Goal: Information Seeking & Learning: Learn about a topic

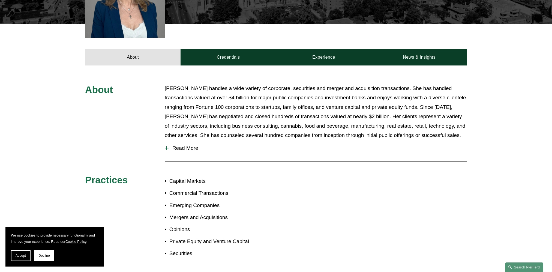
scroll to position [224, 0]
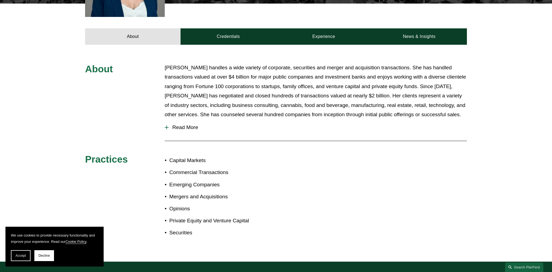
click at [191, 120] on button "Read More" at bounding box center [316, 127] width 302 height 14
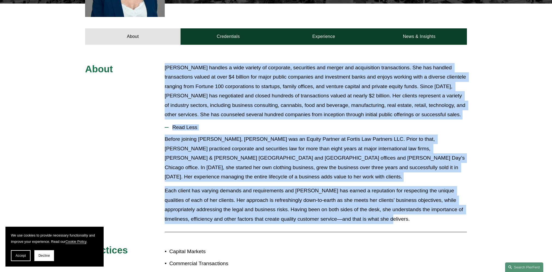
drag, startPoint x: 159, startPoint y: 55, endPoint x: 437, endPoint y: 203, distance: 315.2
click at [440, 206] on div "About [PERSON_NAME] handles a wide variety of corporate, securities and merger …" at bounding box center [276, 198] width 552 height 271
copy div "Lorem Ipsumd sitamet c adip elitsed do eiusmodte, incididunt utl etdolo mag ali…"
click at [248, 97] on p "[PERSON_NAME] handles a wide variety of corporate, securities and merger and ac…" at bounding box center [316, 91] width 302 height 56
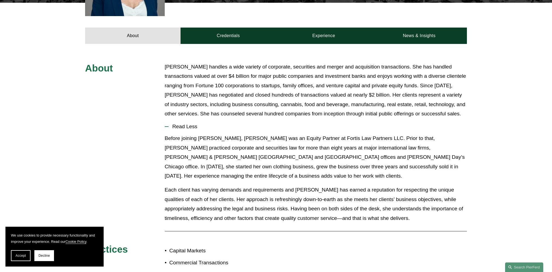
scroll to position [224, 0]
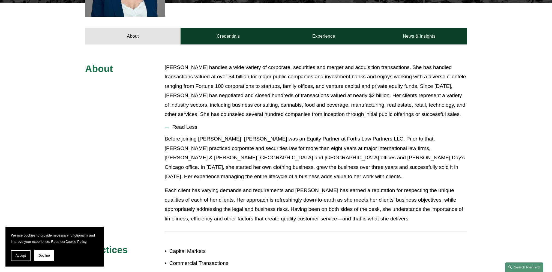
click at [179, 124] on span "Read Less" at bounding box center [317, 127] width 298 height 6
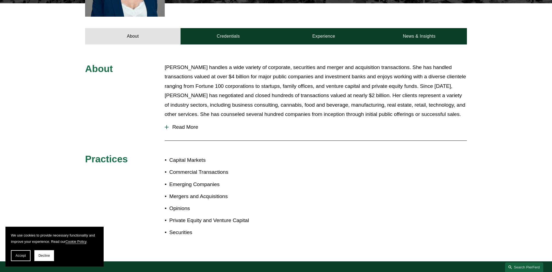
click at [171, 124] on span "Read More" at bounding box center [317, 127] width 298 height 6
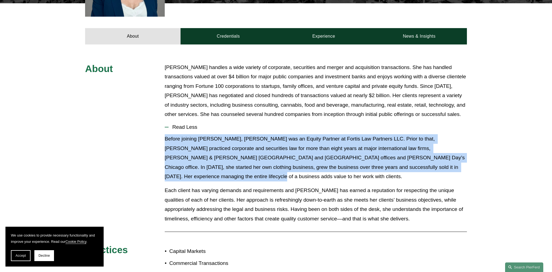
drag, startPoint x: 164, startPoint y: 130, endPoint x: 443, endPoint y: 150, distance: 279.3
click at [459, 156] on p "Before joining [PERSON_NAME], [PERSON_NAME] was an Equity Partner at Fortis Law…" at bounding box center [316, 157] width 302 height 47
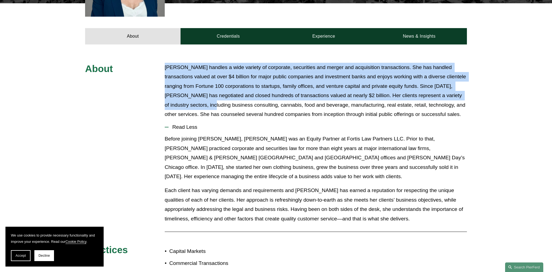
drag, startPoint x: 159, startPoint y: 59, endPoint x: 237, endPoint y: 90, distance: 83.7
click at [237, 90] on div "About [PERSON_NAME] handles a wide variety of corporate, securities and merger …" at bounding box center [276, 198] width 552 height 271
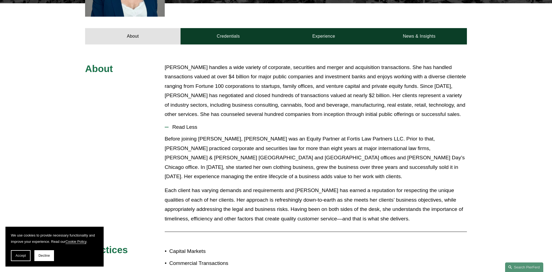
click at [201, 83] on p "[PERSON_NAME] handles a wide variety of corporate, securities and merger and ac…" at bounding box center [316, 91] width 302 height 56
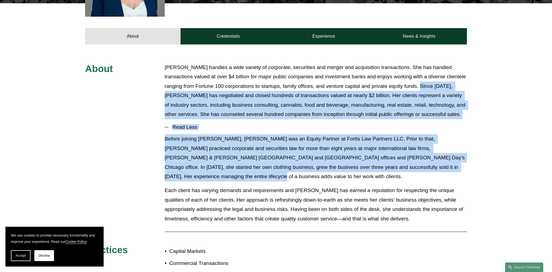
drag, startPoint x: 446, startPoint y: 76, endPoint x: 470, endPoint y: 154, distance: 82.0
click at [471, 155] on div "About [PERSON_NAME] handles a wide variety of corporate, securities and merger …" at bounding box center [276, 198] width 552 height 271
copy div "ince 2013, [PERSON_NAME] has negotiated and closed hundreds of transactions val…"
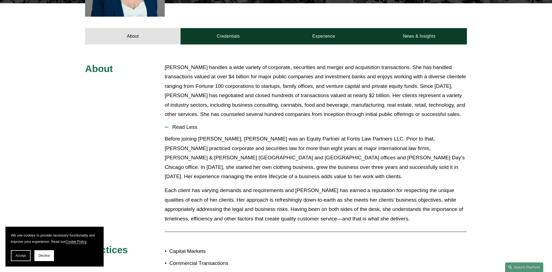
click at [496, 99] on div "About [PERSON_NAME] handles a wide variety of corporate, securities and merger …" at bounding box center [276, 198] width 552 height 271
click at [162, 131] on div "About [PERSON_NAME] handles a wide variety of corporate, securities and merger …" at bounding box center [276, 198] width 552 height 271
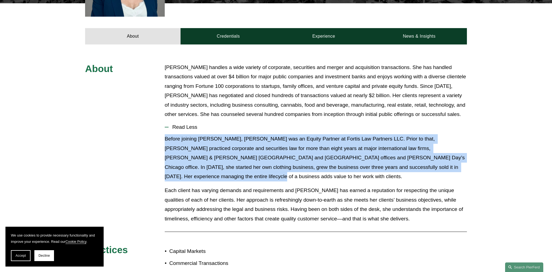
drag, startPoint x: 162, startPoint y: 130, endPoint x: 380, endPoint y: 125, distance: 218.1
click at [461, 155] on div "About [PERSON_NAME] handles a wide variety of corporate, securities and merger …" at bounding box center [276, 198] width 552 height 271
copy p "Before joining [PERSON_NAME], [PERSON_NAME] was an Equity Partner at Fortis Law…"
